Goal: Task Accomplishment & Management: Use online tool/utility

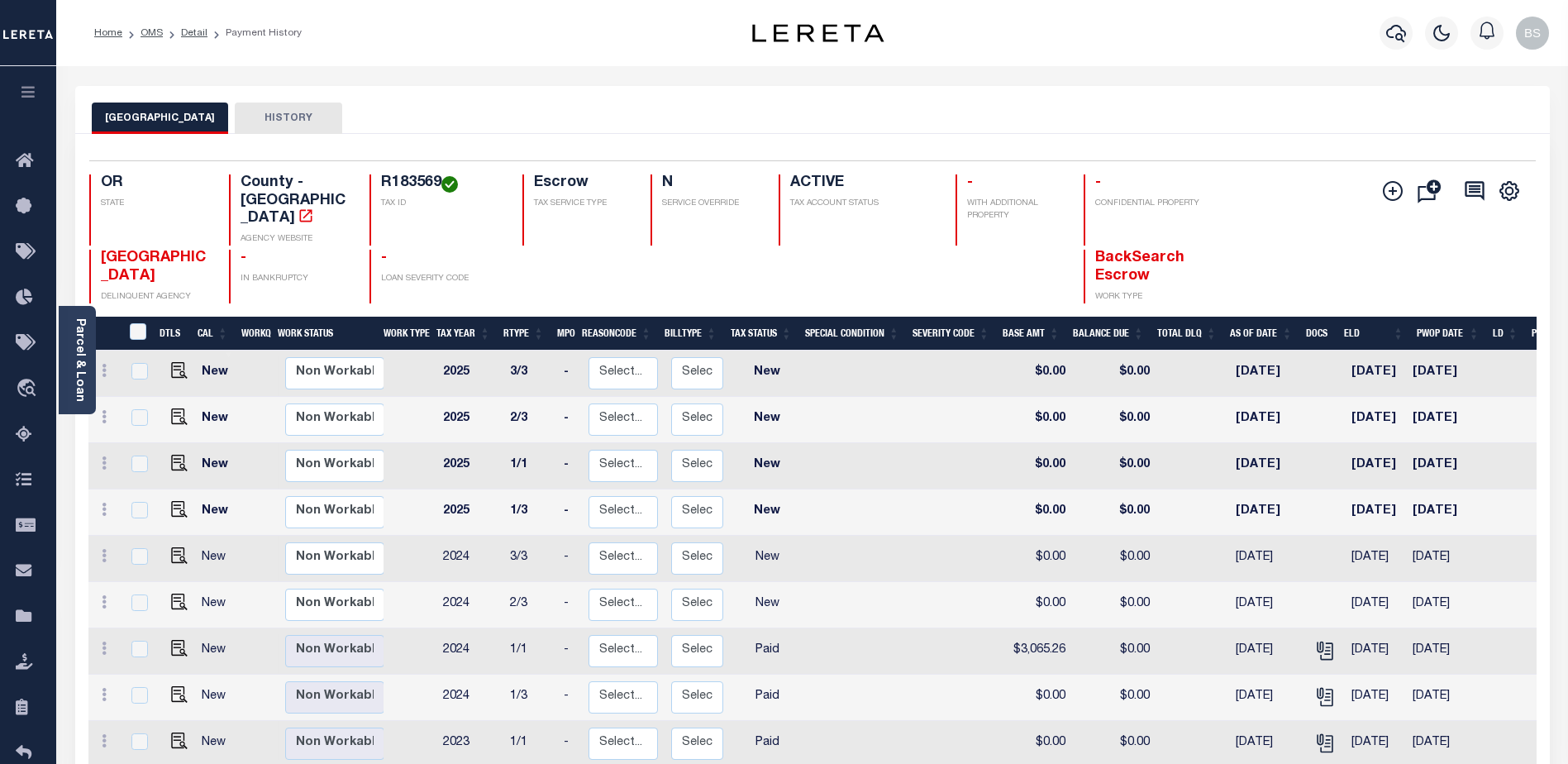
click at [941, 126] on div "MULTNOMAH COUNTY HISTORY" at bounding box center [813, 118] width 1442 height 31
click at [23, 167] on icon at bounding box center [29, 161] width 26 height 21
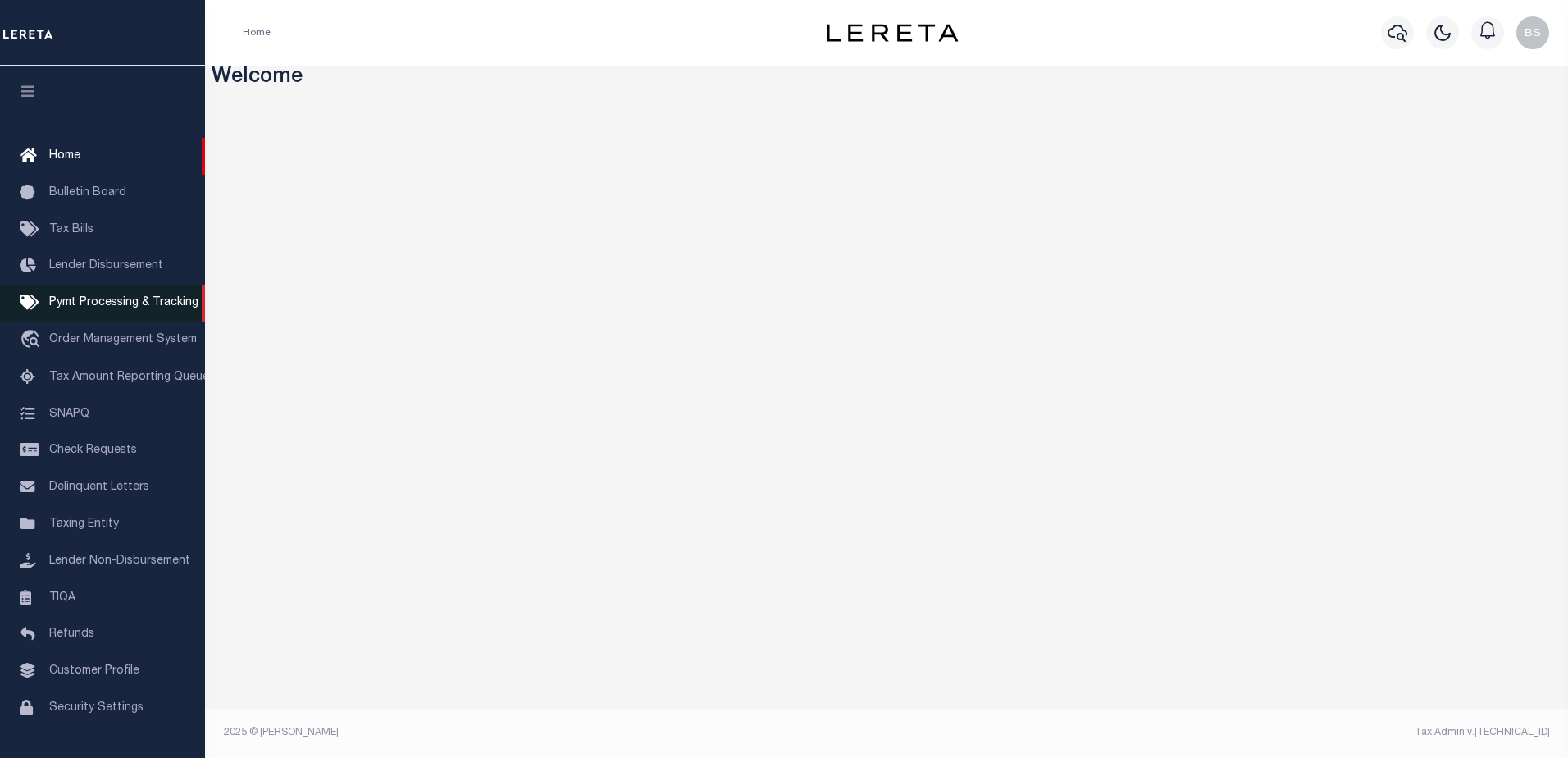
click at [72, 302] on span "Pymt Processing & Tracking" at bounding box center [124, 303] width 149 height 11
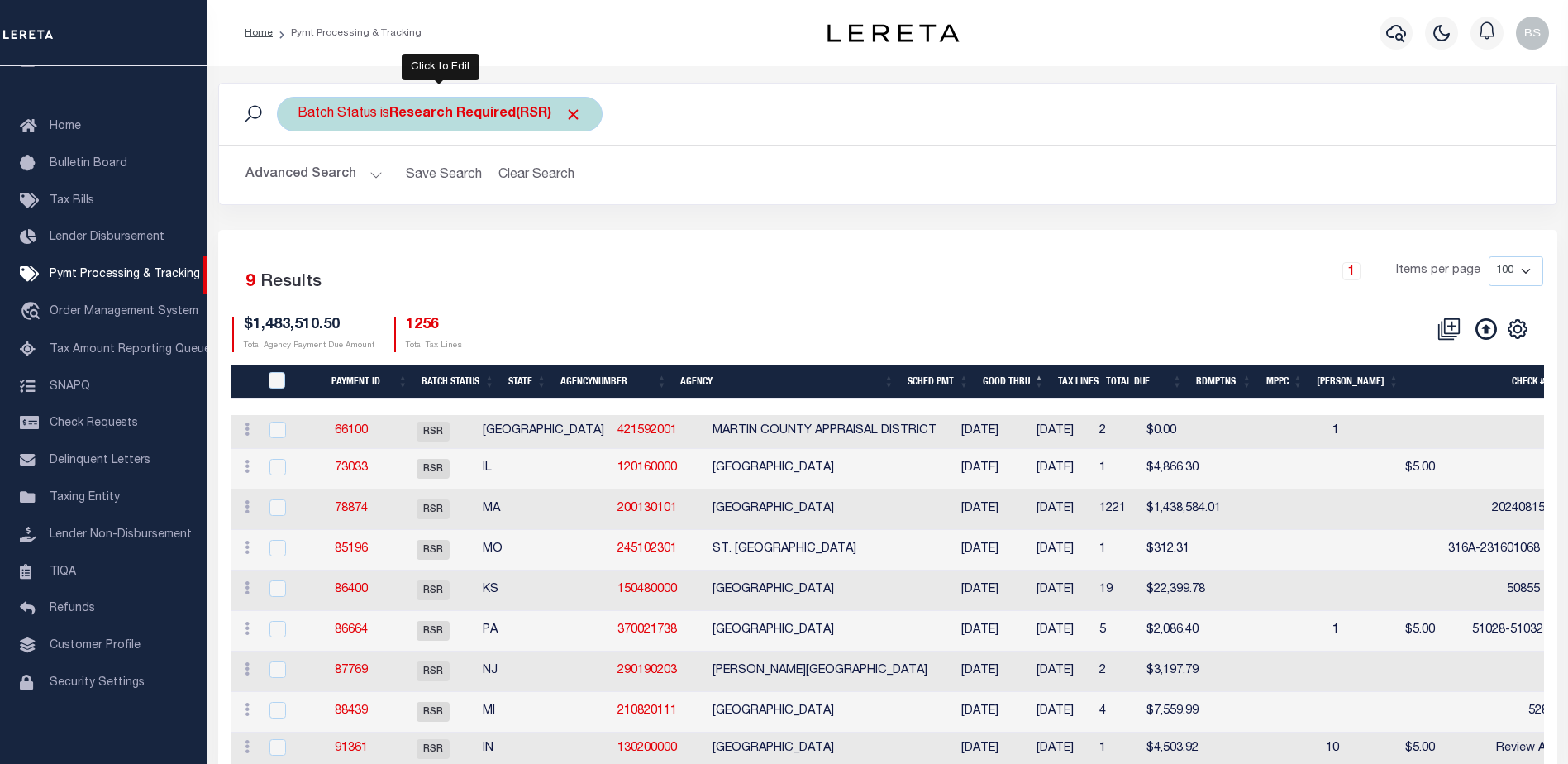
click at [500, 114] on b "Research Required(RSR)" at bounding box center [485, 114] width 193 height 13
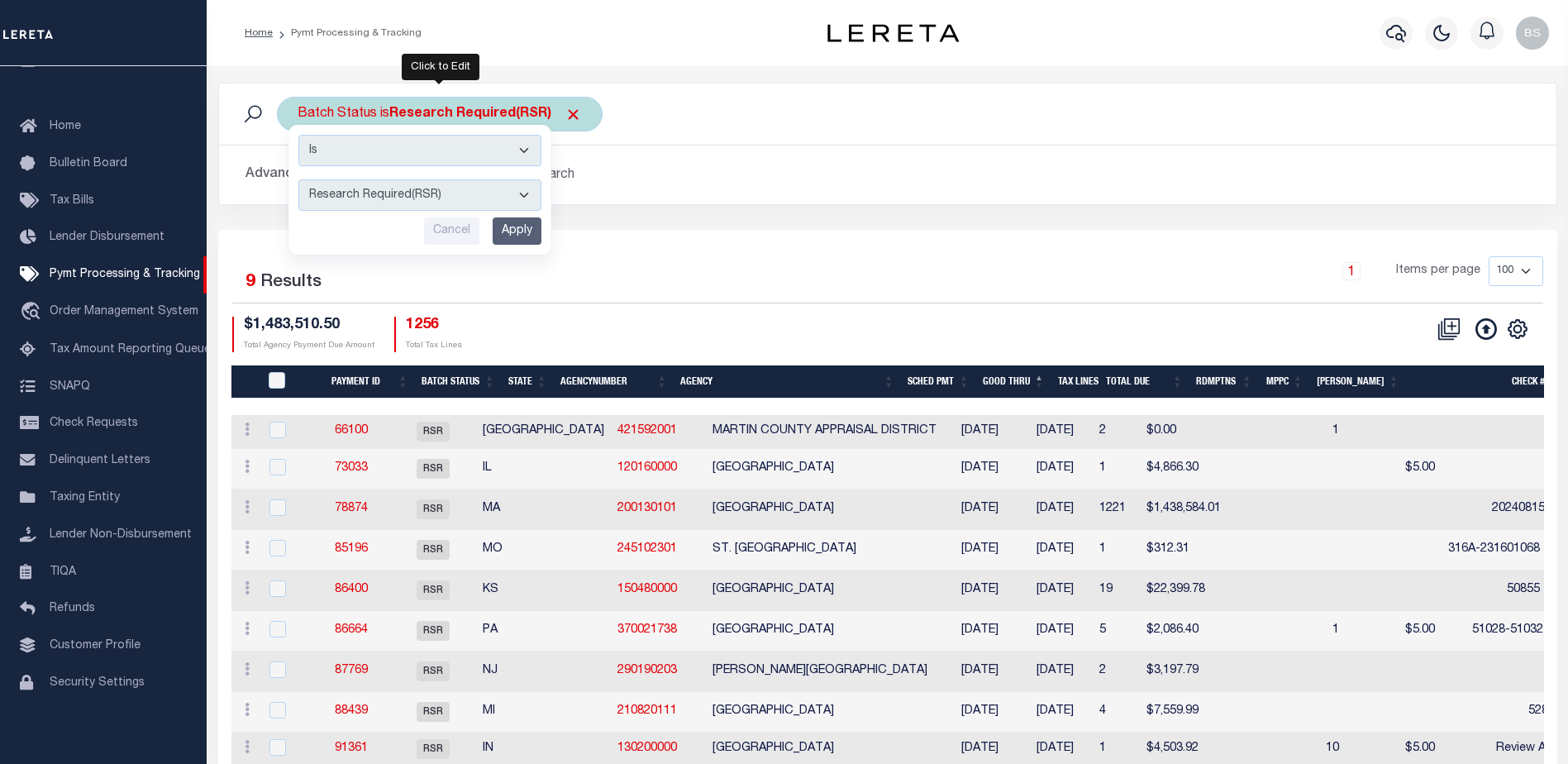
click at [512, 198] on select "Awaiting Funds (AWF) Cleared and Complete (CAC) New Check Needed (NCN) Payment …" at bounding box center [421, 195] width 243 height 31
select select "SFP"
click at [299, 180] on select "Awaiting Funds (AWF) Cleared and Complete (CAC) New Check Needed (NCN) Payment …" at bounding box center [421, 195] width 243 height 31
click at [519, 223] on input "Apply" at bounding box center [517, 231] width 49 height 27
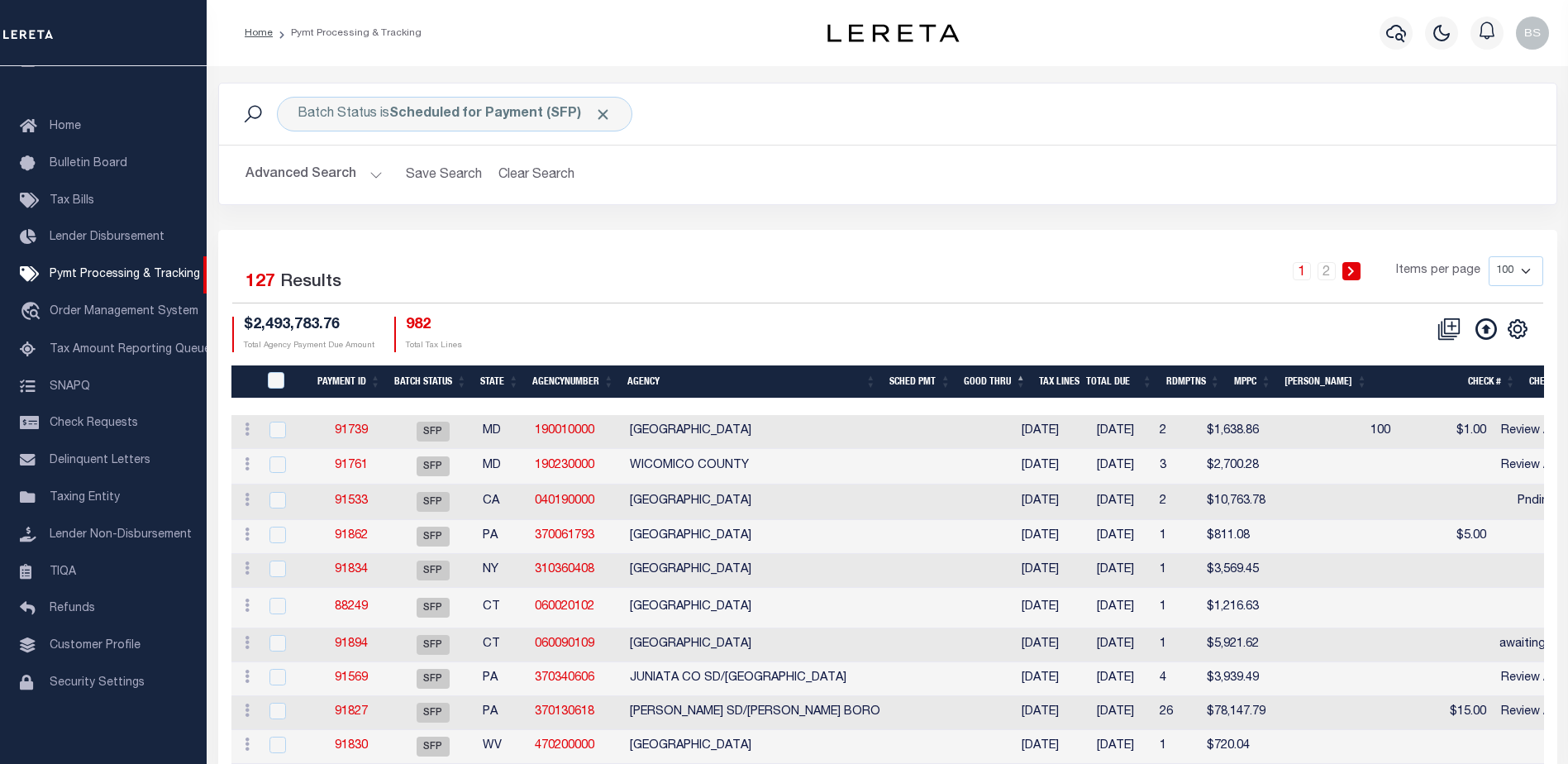
click at [369, 173] on button "Advanced Search" at bounding box center [315, 175] width 137 height 32
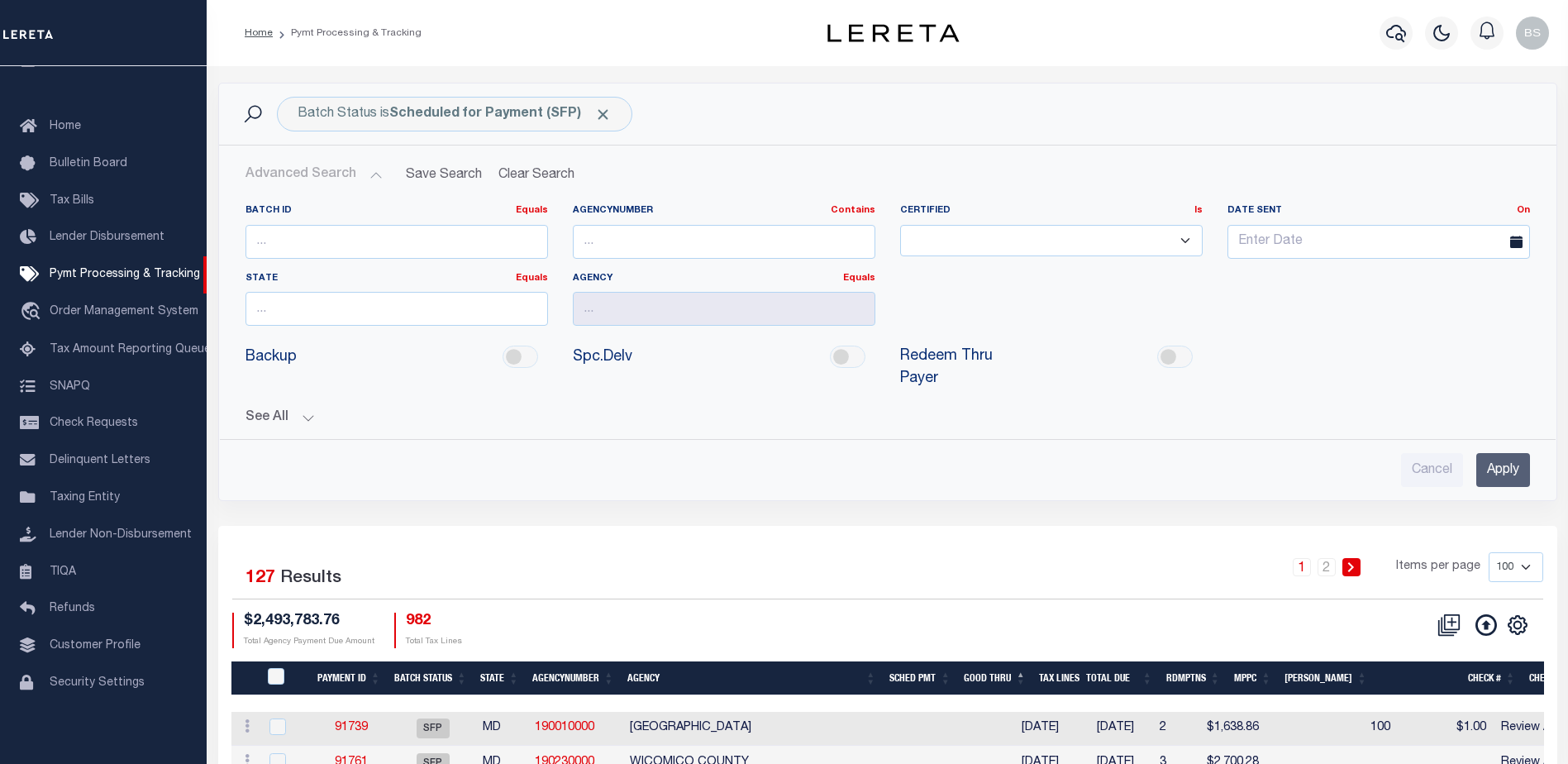
click at [305, 410] on button "See All" at bounding box center [888, 417] width 1285 height 16
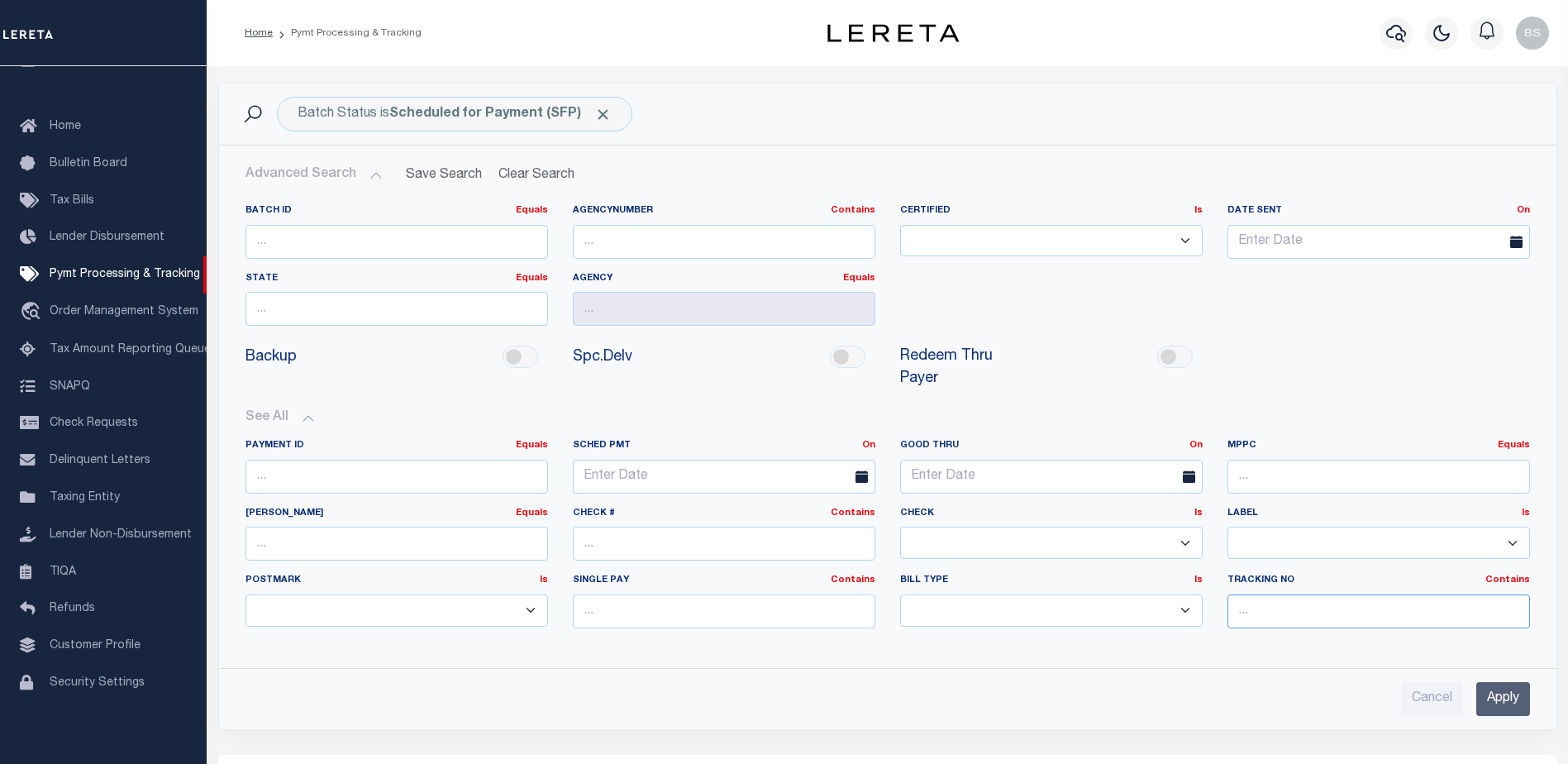
click at [1258, 594] on input "text" at bounding box center [1378, 611] width 302 height 34
type input "Barbara"
click at [1504, 682] on input "Apply" at bounding box center [1503, 699] width 54 height 34
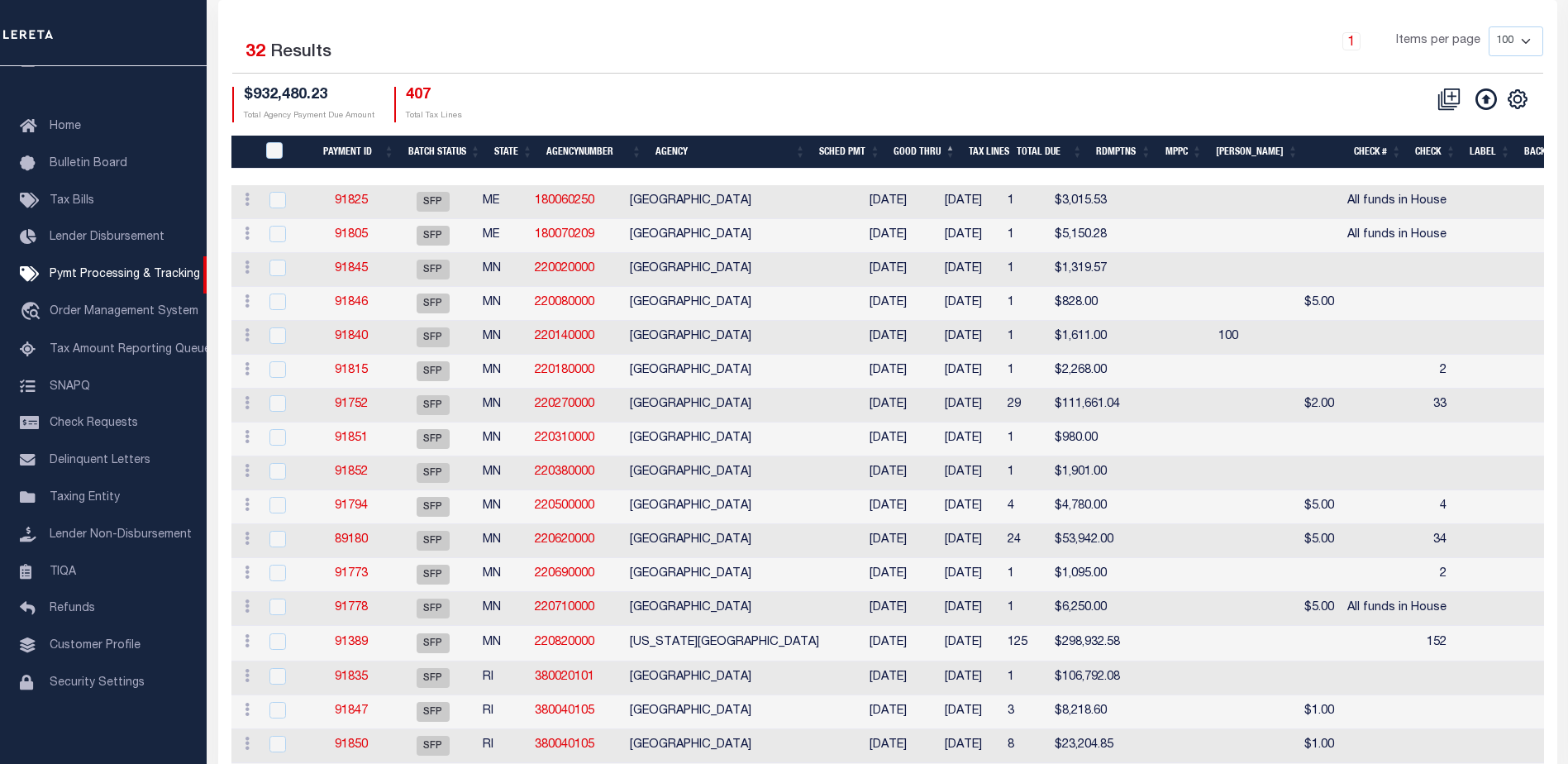
scroll to position [226, 0]
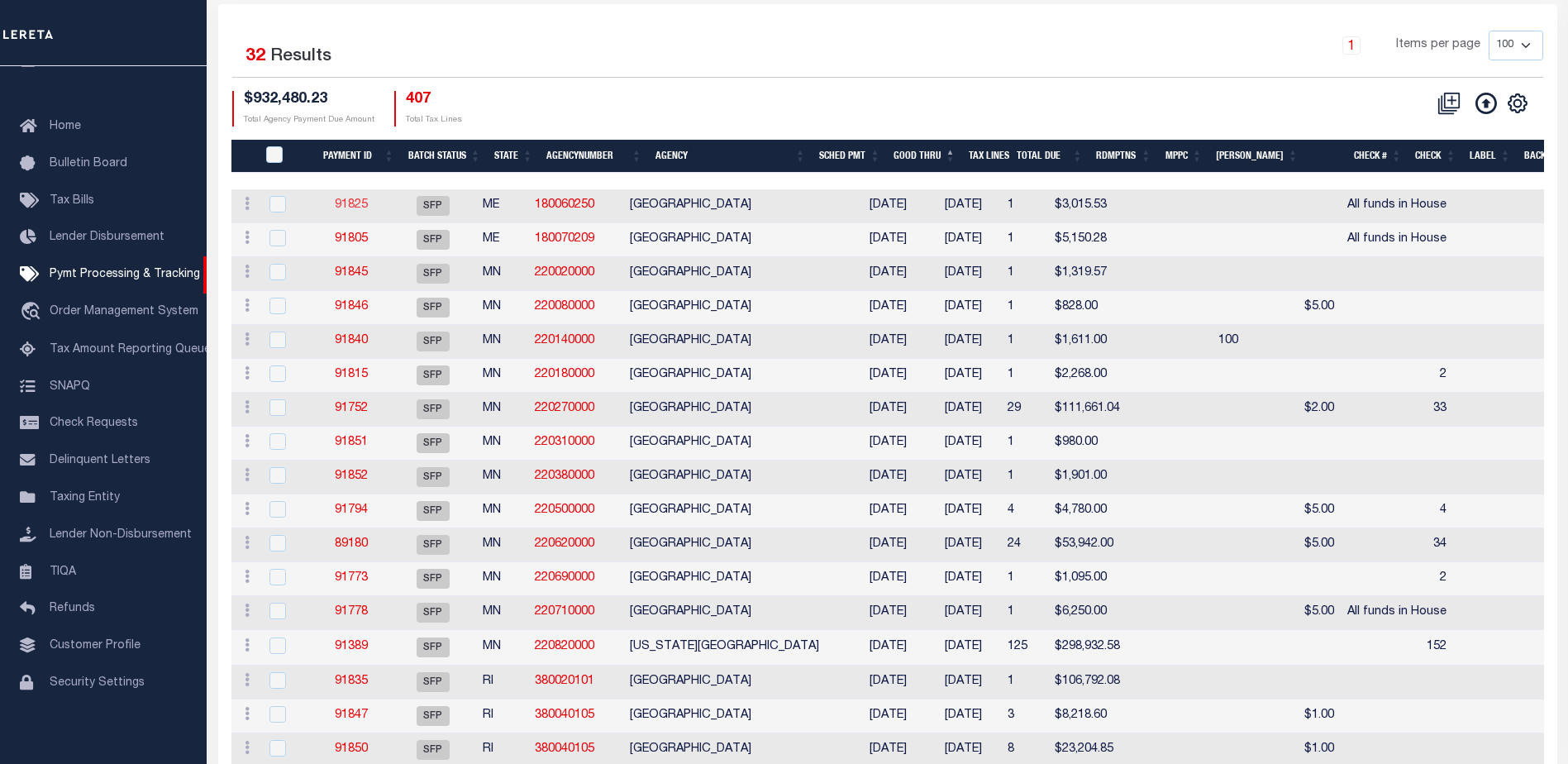
click at [355, 207] on link "91825" at bounding box center [351, 205] width 33 height 12
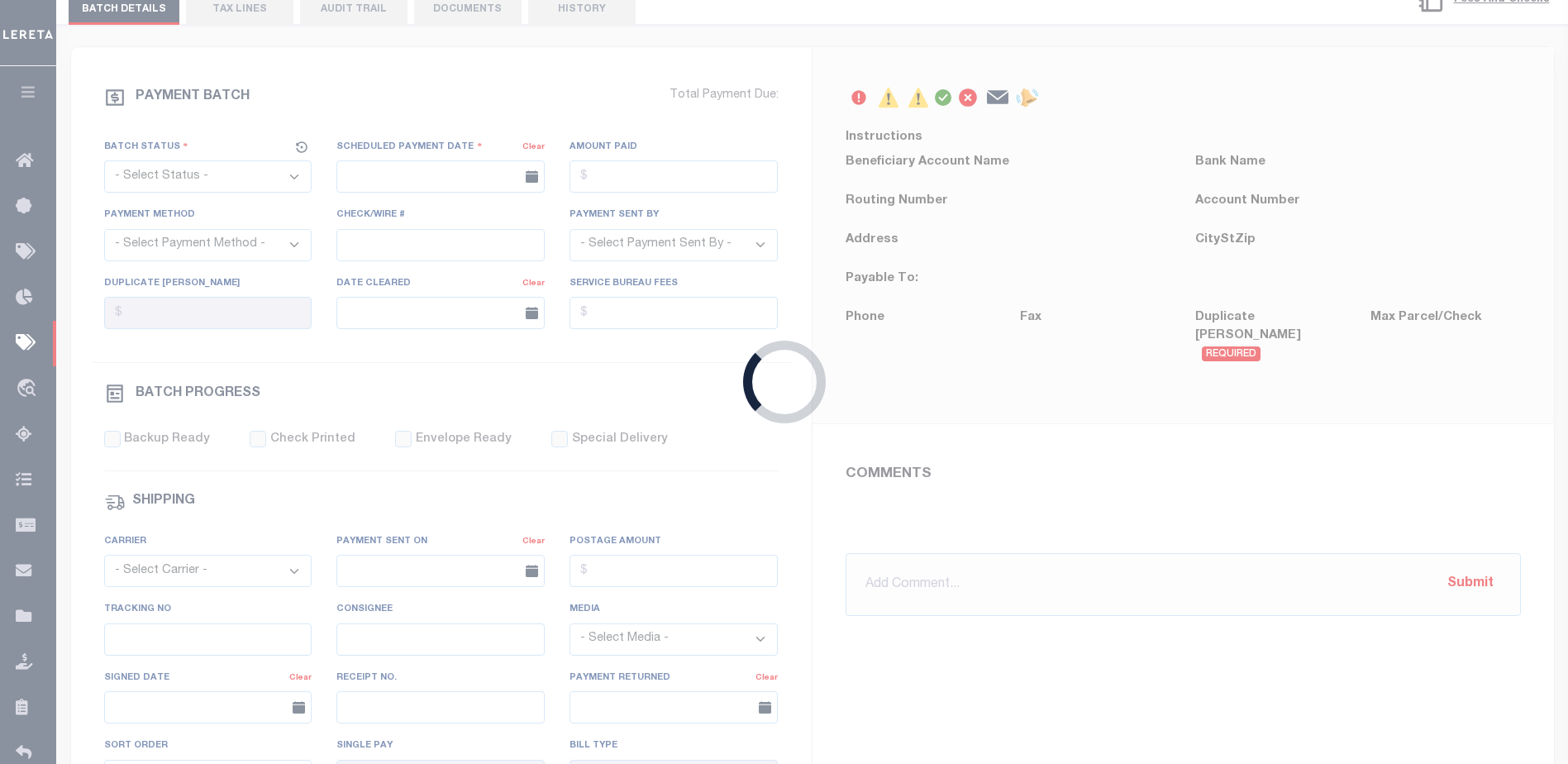
select select "SFP"
type input "09/30/2025"
type input "All funds in House"
type input "Barbara"
type input "N"
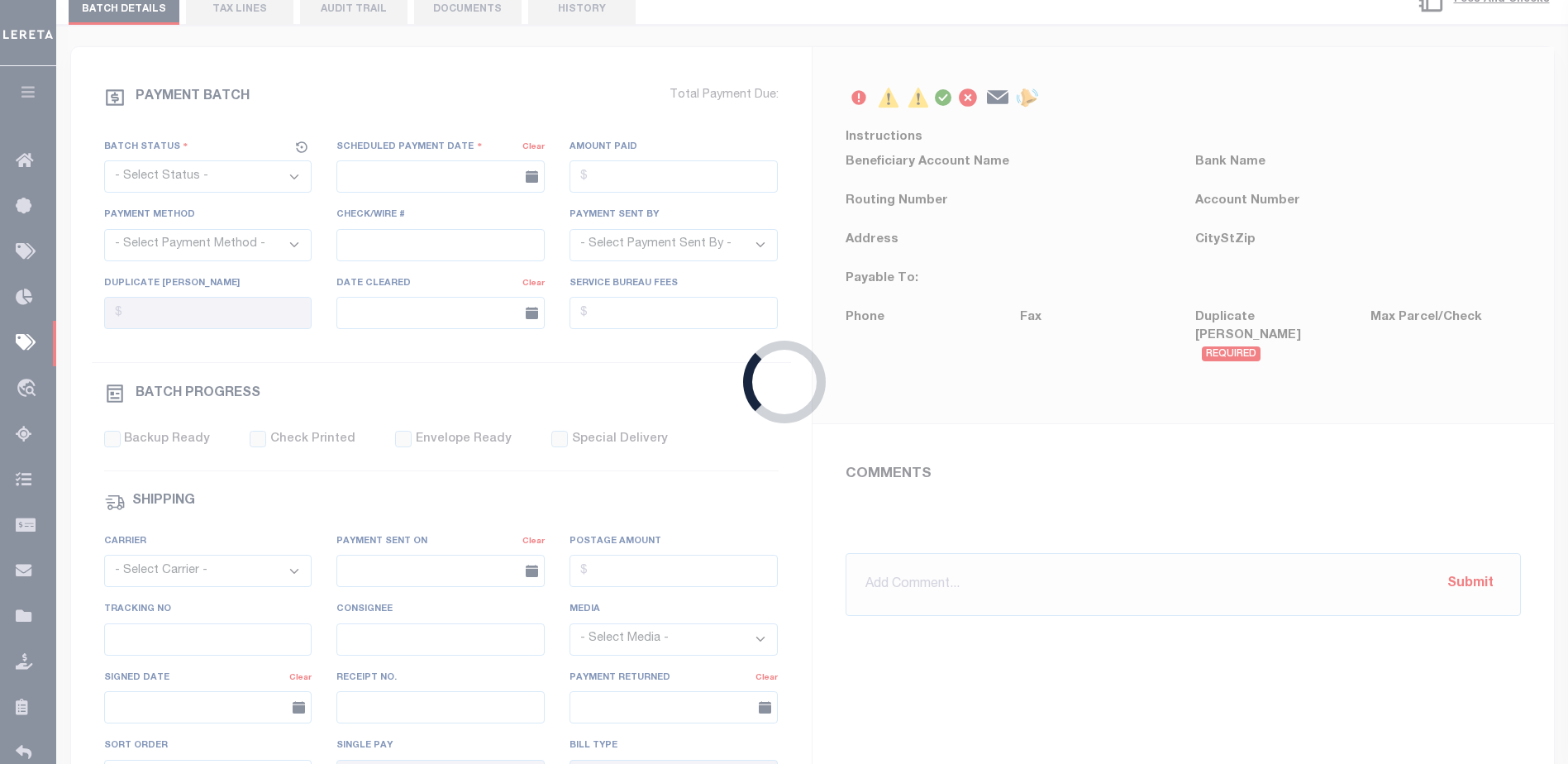
radio input "true"
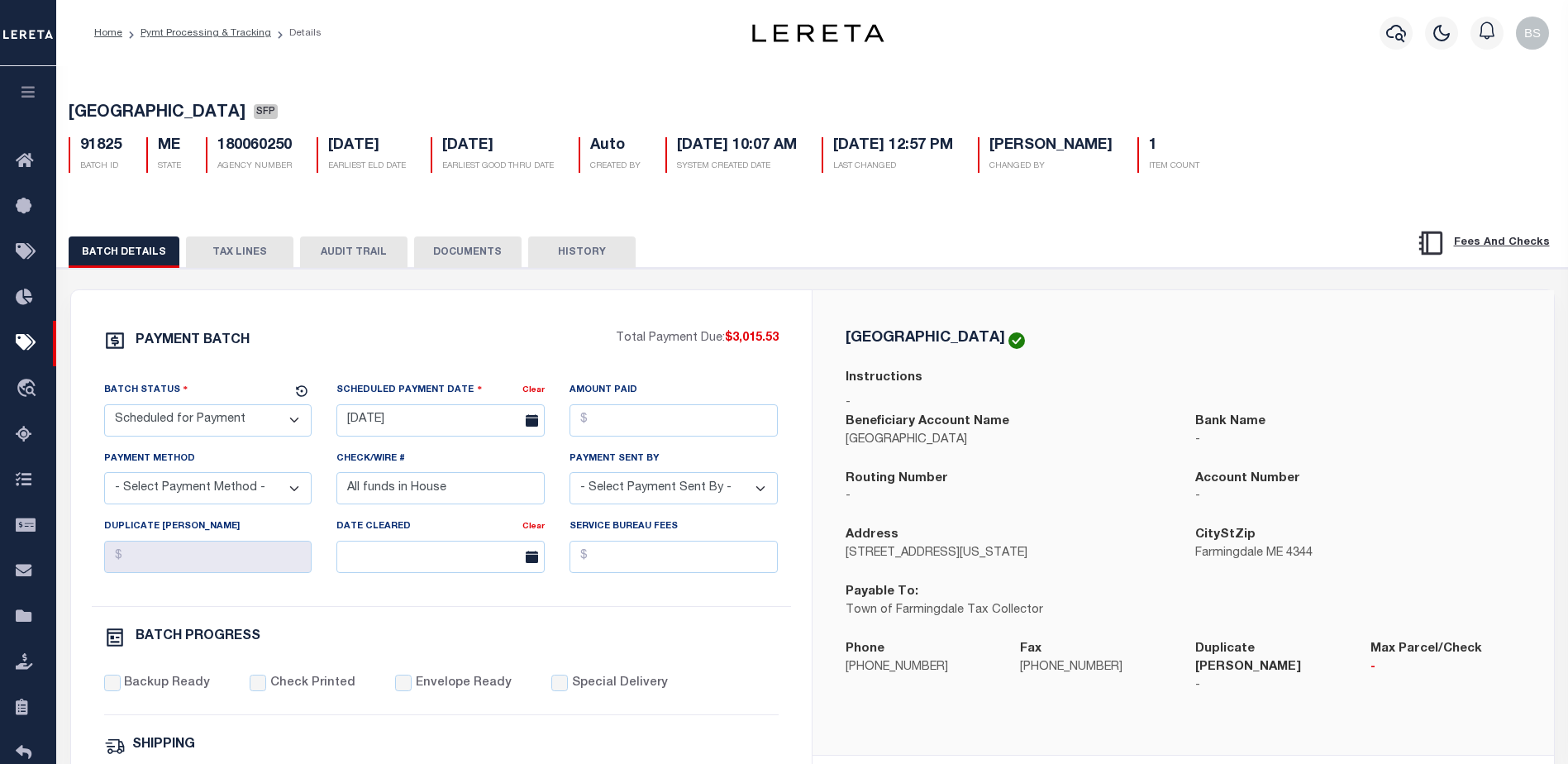
click at [675, 65] on div "Home Pymt Processing & Tracking Details Profile" at bounding box center [812, 33] width 1512 height 66
